Goal: Information Seeking & Learning: Learn about a topic

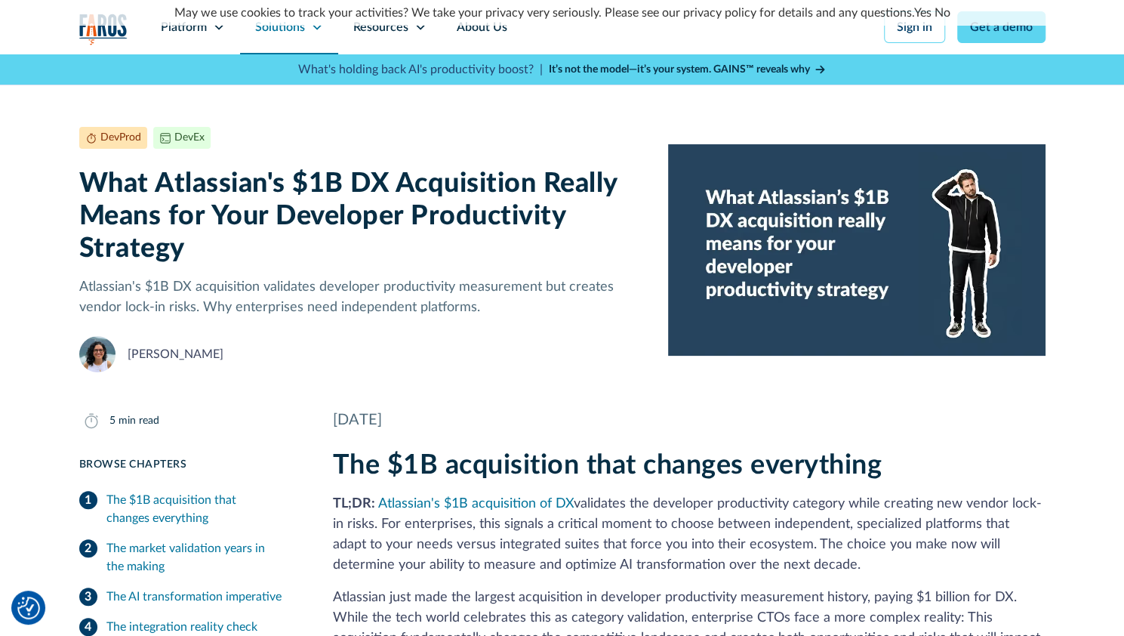
click at [272, 33] on div "Solutions" at bounding box center [280, 27] width 50 height 18
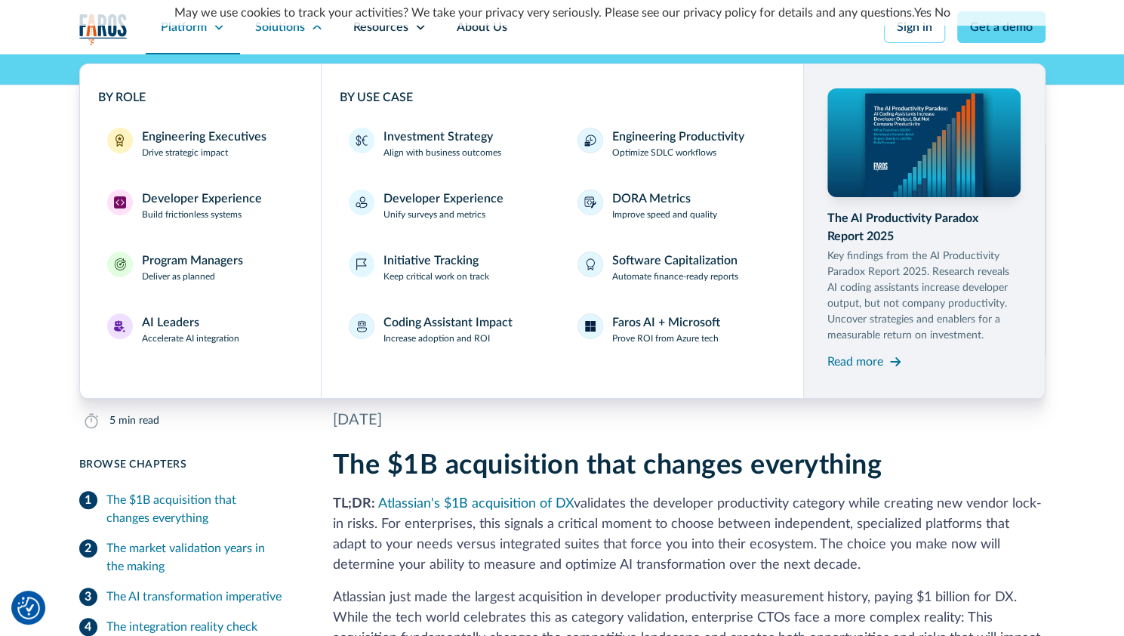
click at [204, 34] on div "Platform" at bounding box center [184, 27] width 46 height 18
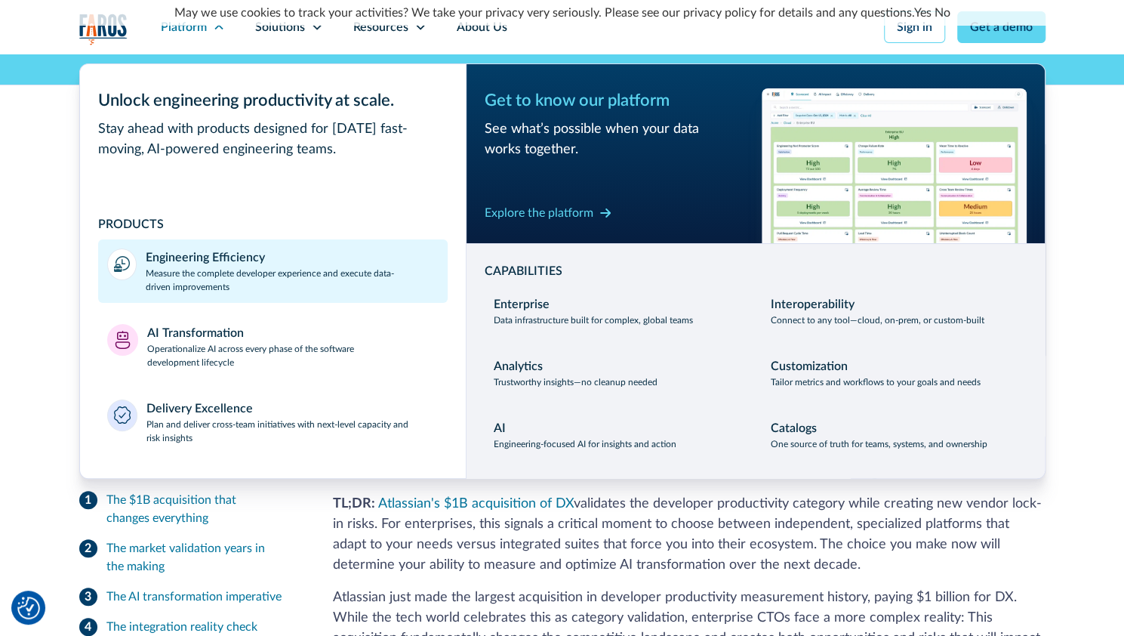
click at [211, 274] on p "Measure the complete developer experience and execute data-driven improvements" at bounding box center [292, 279] width 293 height 27
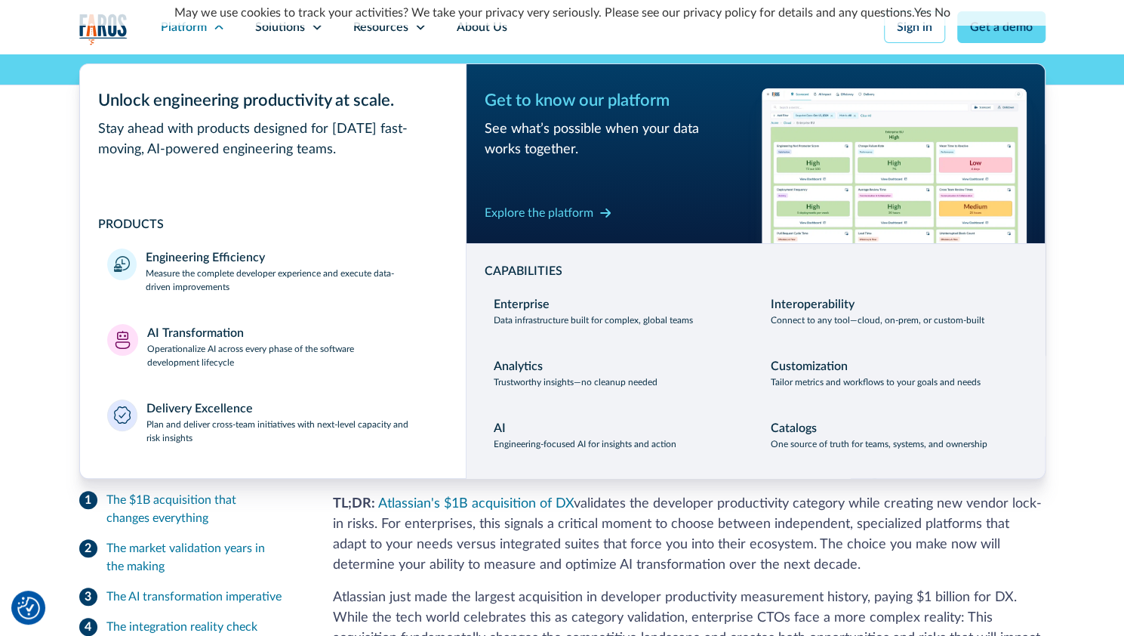
click at [18, 232] on div "DevProd DevEx [DATE] 5 min read What Atlassian's $1B DX Acquisition Really Mean…" at bounding box center [562, 213] width 1124 height 318
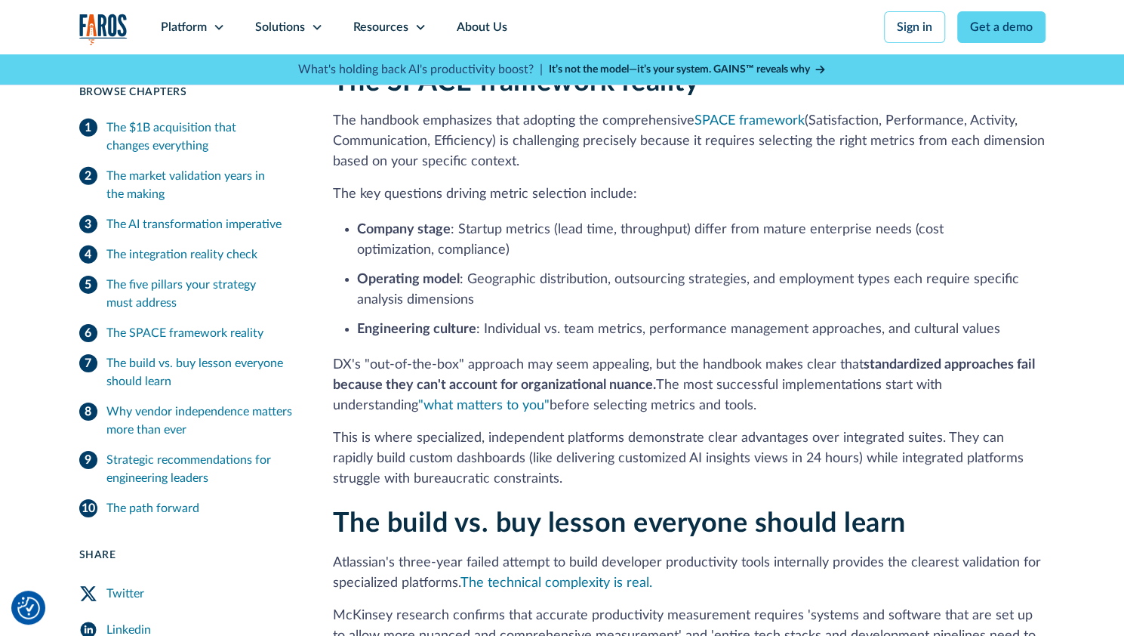
scroll to position [2688, 0]
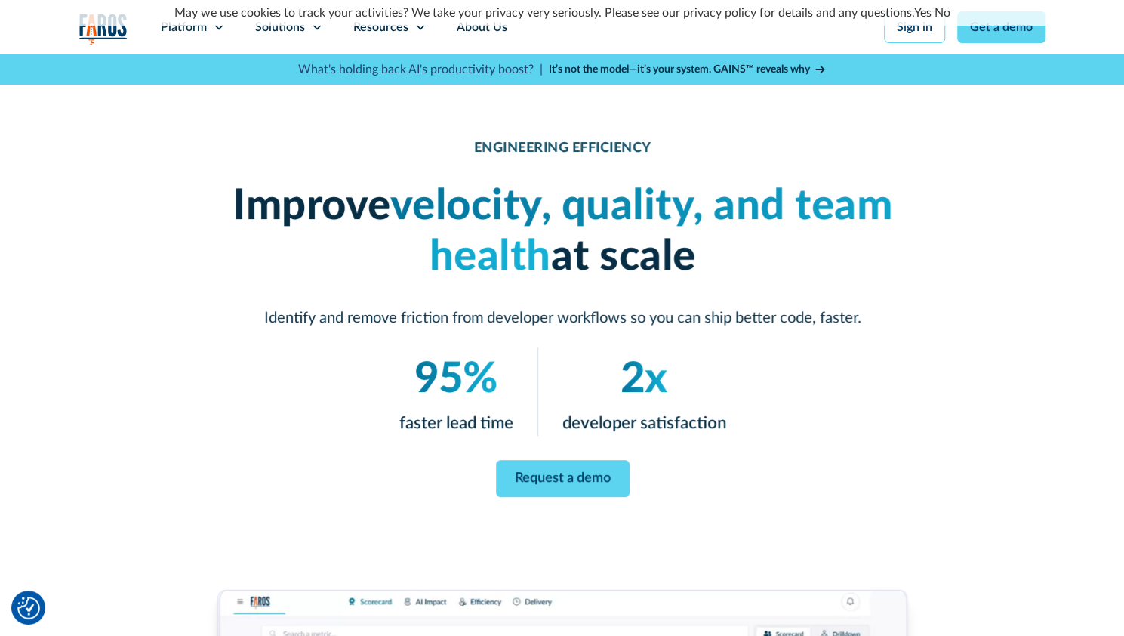
click at [939, 12] on link "No" at bounding box center [942, 13] width 16 height 12
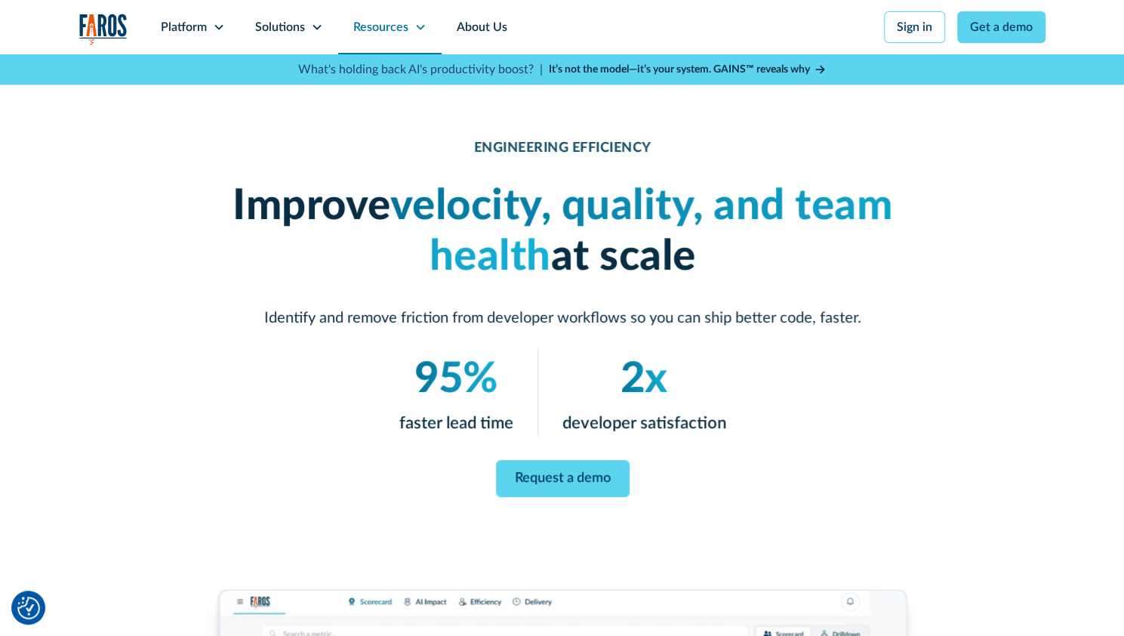
click at [377, 27] on div "Resources" at bounding box center [380, 27] width 55 height 18
